Goal: Check status: Check status

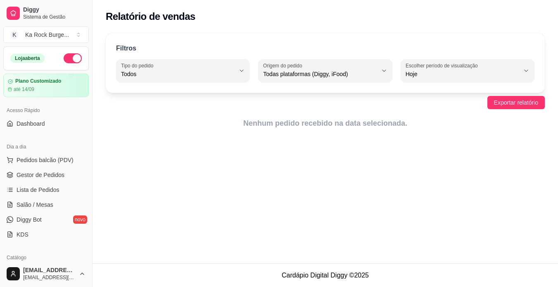
select select "ALL"
select select "0"
click at [441, 78] on div "Hoje" at bounding box center [468, 70] width 116 height 17
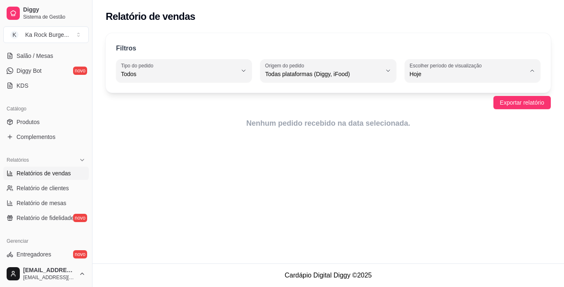
click at [444, 178] on span "Customizado" at bounding box center [469, 175] width 110 height 8
type input "-1"
select select "-1"
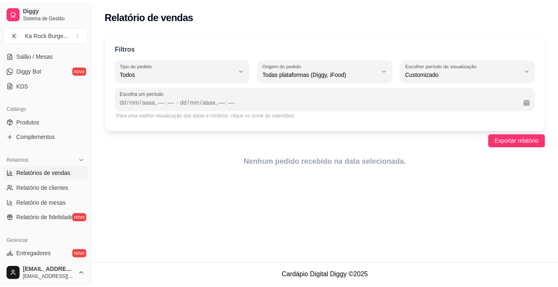
scroll to position [8, 0]
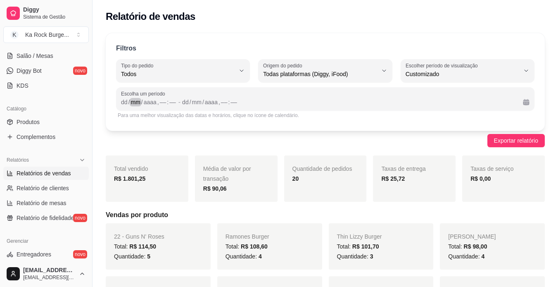
click at [135, 105] on div "mm" at bounding box center [135, 102] width 11 height 8
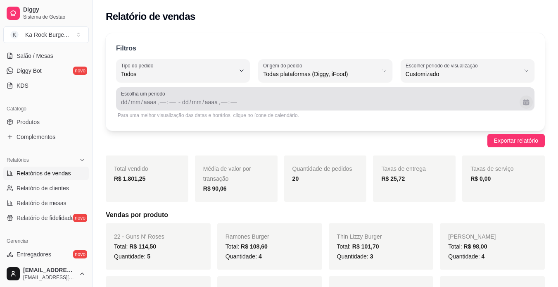
click at [530, 102] on button "Calendário" at bounding box center [526, 101] width 13 height 13
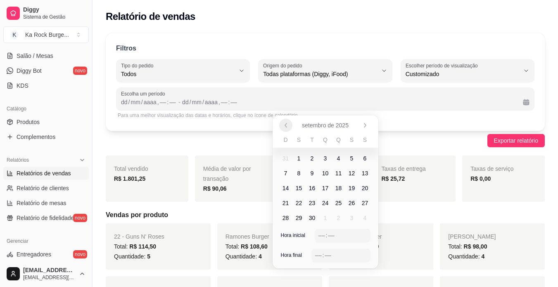
click at [288, 126] on icon "Anterior" at bounding box center [285, 125] width 7 height 7
click at [325, 215] on span "27" at bounding box center [325, 218] width 7 height 8
click at [323, 217] on span "27" at bounding box center [325, 218] width 7 height 8
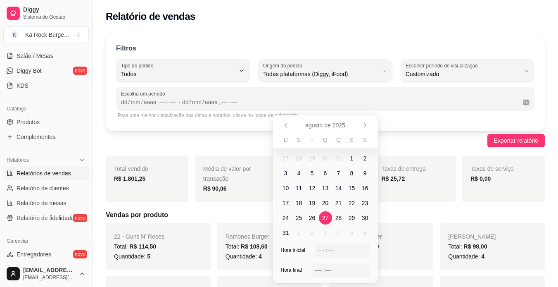
click at [324, 217] on span "27" at bounding box center [325, 218] width 7 height 8
click at [161, 129] on div "Filtros ALL Tipo do pedido Todos Entrega Retirada Mesa Consumo local Tipo do pe…" at bounding box center [325, 81] width 439 height 97
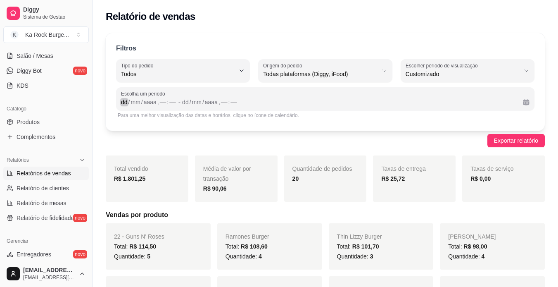
click at [126, 104] on div "dd" at bounding box center [124, 102] width 8 height 8
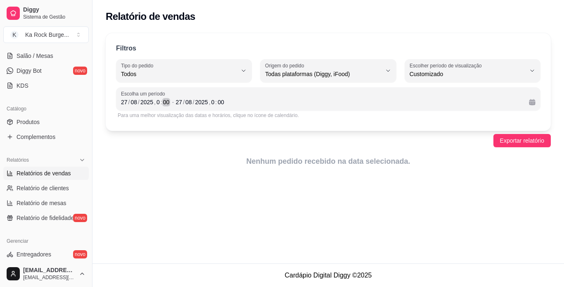
click at [163, 100] on div "00" at bounding box center [166, 102] width 8 height 8
click at [157, 99] on div "0" at bounding box center [158, 102] width 5 height 8
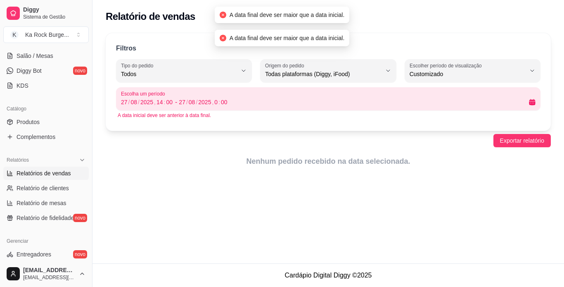
click at [284, 120] on div "Filtros ALL Tipo do pedido Todos Entrega Retirada Mesa Consumo local Tipo do pe…" at bounding box center [328, 81] width 445 height 97
click at [282, 115] on div "A data inicial deve ser anterior à data final." at bounding box center [328, 115] width 421 height 7
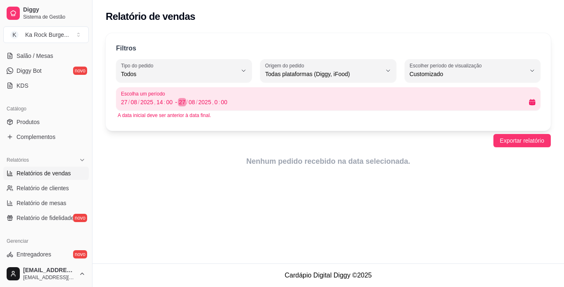
click at [185, 100] on div "/" at bounding box center [186, 102] width 3 height 8
click at [264, 116] on div "A data inicial deve ser anterior à data final." at bounding box center [328, 115] width 421 height 7
click at [226, 101] on div "00" at bounding box center [224, 102] width 8 height 8
click at [216, 106] on div "[DATE] 0 : 00" at bounding box center [351, 102] width 344 height 10
click at [216, 100] on div "0" at bounding box center [216, 102] width 5 height 8
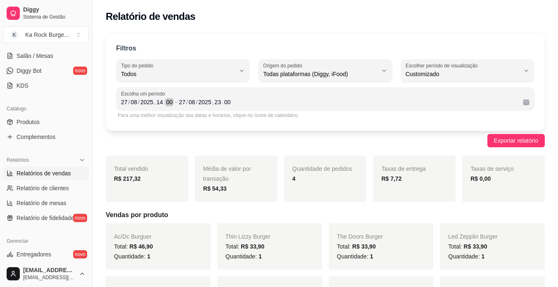
click at [127, 97] on div "[DATE] 14 : 00" at bounding box center [147, 102] width 52 height 10
click at [126, 102] on div "27" at bounding box center [124, 102] width 8 height 8
click at [183, 99] on div "27" at bounding box center [182, 102] width 8 height 8
click at [125, 97] on div "[DATE] 14 : 00" at bounding box center [147, 102] width 52 height 10
click at [126, 97] on div "[DATE] 14 : 00" at bounding box center [147, 102] width 52 height 10
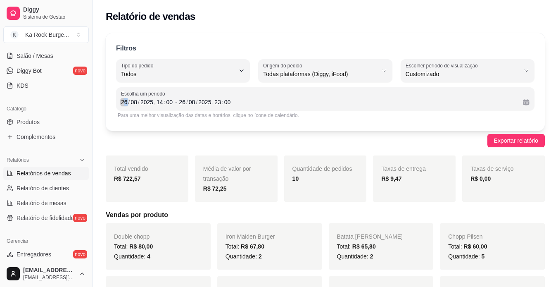
click at [127, 102] on div "26" at bounding box center [124, 102] width 8 height 8
click at [126, 101] on div "08" at bounding box center [124, 102] width 8 height 8
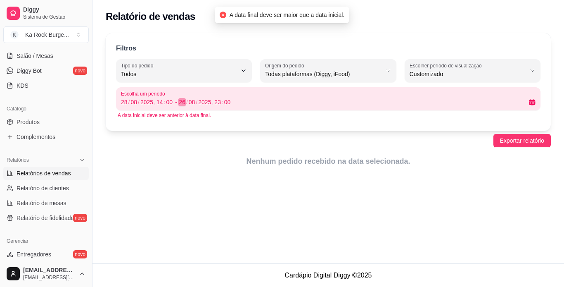
click at [180, 100] on div "26" at bounding box center [182, 102] width 8 height 8
